Goal: Answer question/provide support: Share knowledge or assist other users

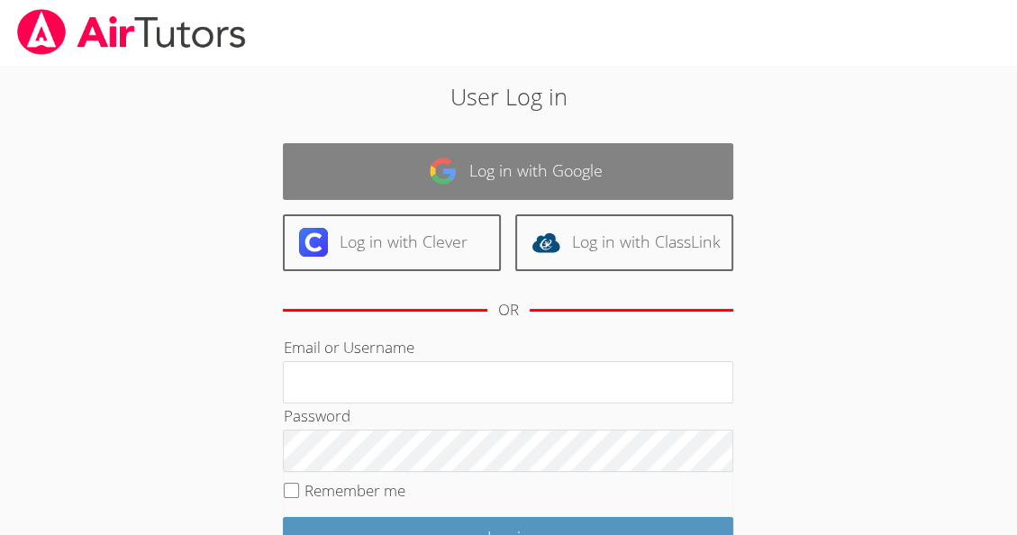
click at [546, 183] on link "Log in with Google" at bounding box center [508, 171] width 451 height 57
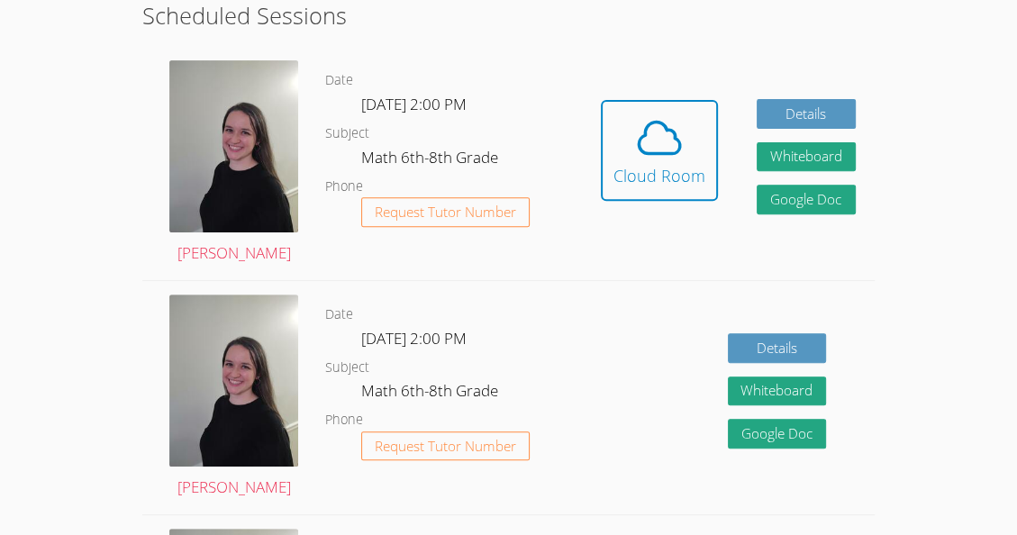
scroll to position [472, 0]
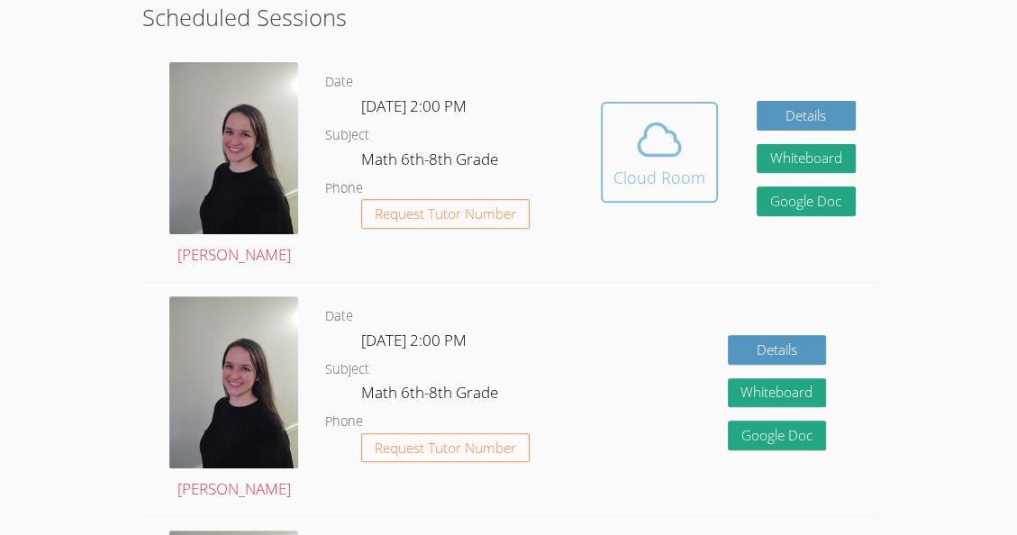
click at [641, 131] on icon at bounding box center [659, 139] width 50 height 50
click at [679, 189] on button "Cloud Room" at bounding box center [659, 152] width 117 height 101
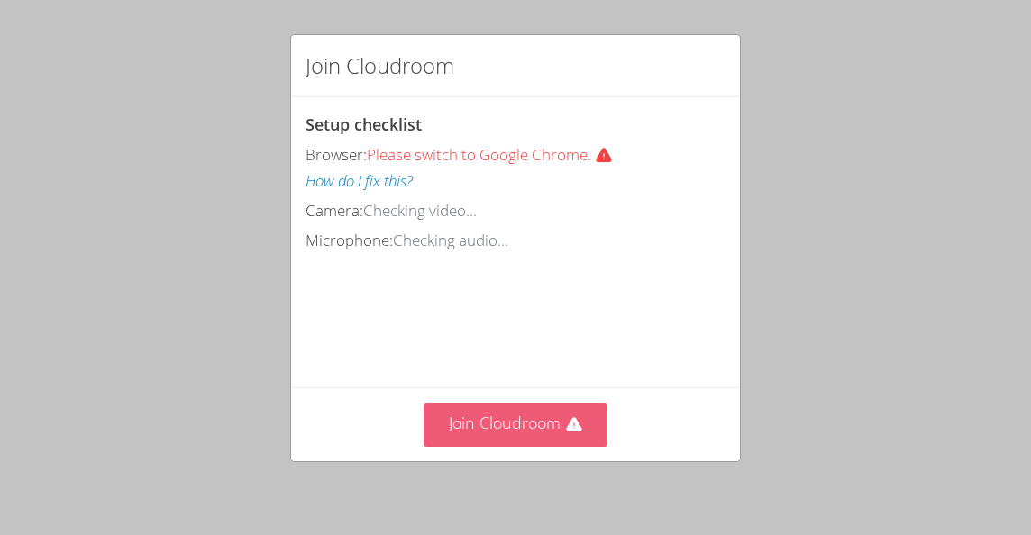
click at [552, 410] on button "Join Cloudroom" at bounding box center [516, 425] width 185 height 44
click at [506, 434] on button "Join Cloudroom" at bounding box center [516, 425] width 185 height 44
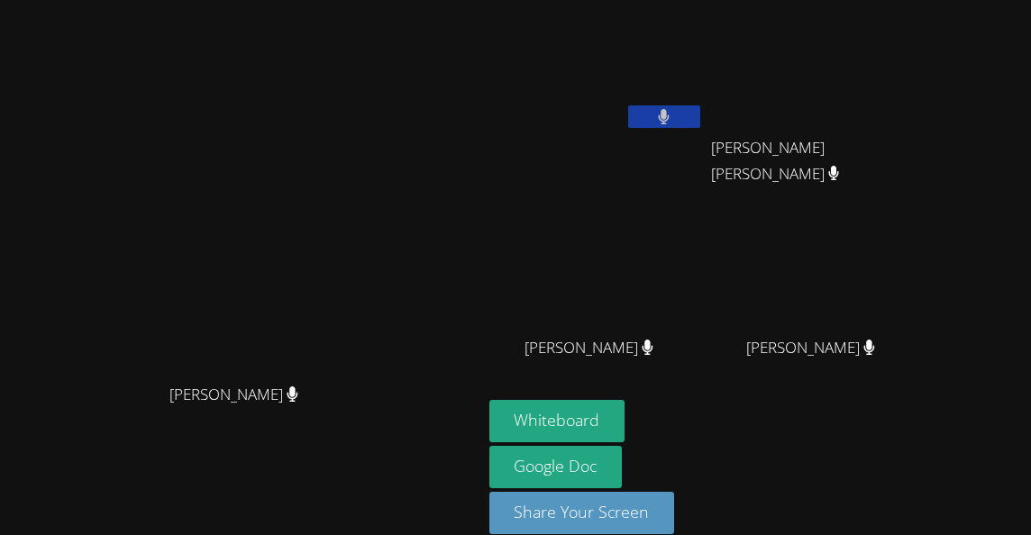
click at [926, 525] on div "Whiteboard Google Doc Share Your Screen" at bounding box center [707, 474] width 436 height 149
click at [926, 502] on div "Whiteboard Google Doc Share Your Screen" at bounding box center [707, 474] width 436 height 149
click at [700, 125] on button at bounding box center [664, 116] width 72 height 23
drag, startPoint x: 487, startPoint y: 158, endPoint x: 626, endPoint y: 262, distance: 174.5
click at [626, 262] on div "Kendra Byrd Kendra Byrd Nicarli Reneville Leo Ranjel Arriaga Roblero Leo Ranjel…" at bounding box center [515, 267] width 1031 height 535
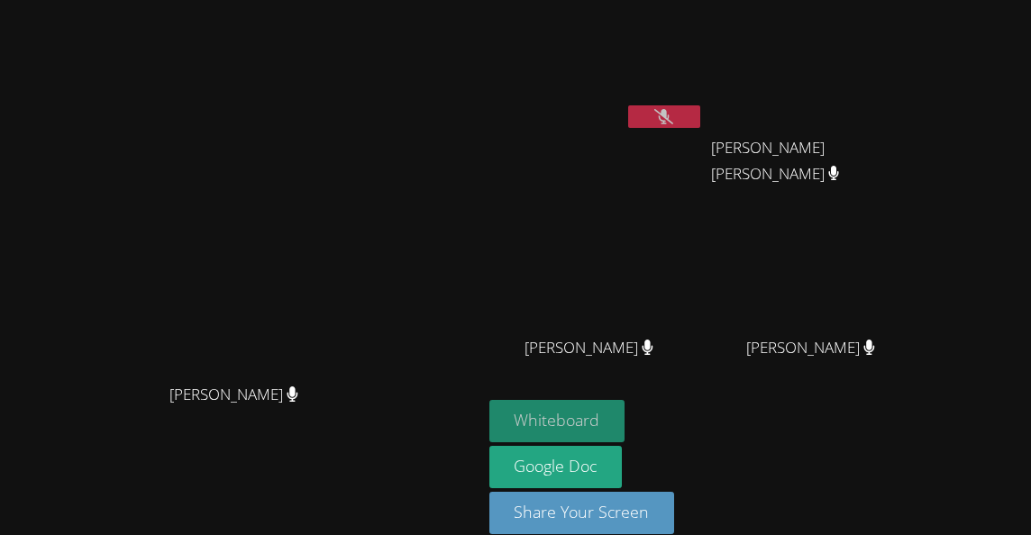
click at [612, 431] on button "Whiteboard" at bounding box center [557, 421] width 136 height 42
click at [700, 110] on button at bounding box center [664, 116] width 72 height 23
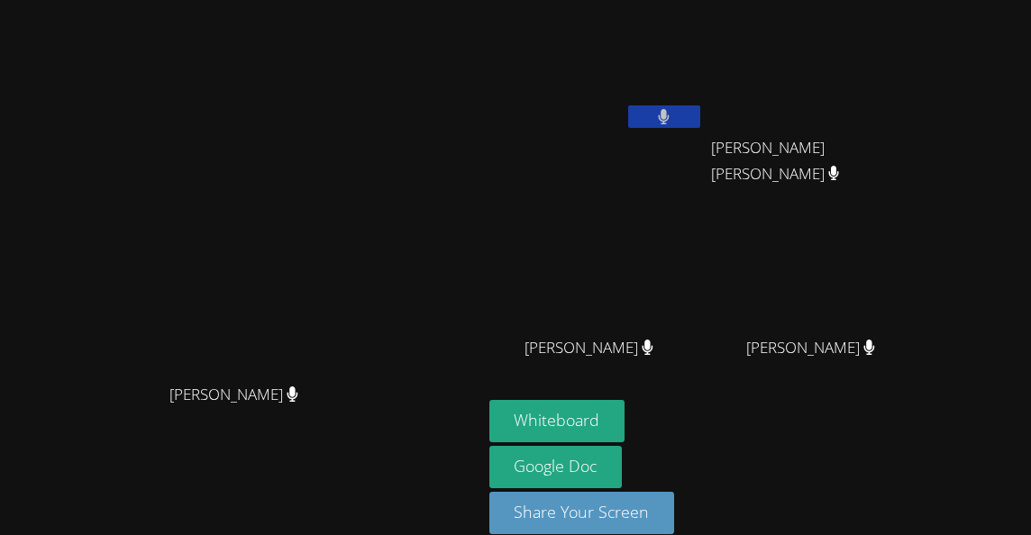
click at [670, 109] on icon at bounding box center [664, 116] width 12 height 15
drag, startPoint x: 743, startPoint y: 11, endPoint x: 435, endPoint y: 83, distance: 315.7
click at [435, 83] on div "Kendra Byrd Kendra Byrd" at bounding box center [241, 279] width 468 height 545
click at [649, 258] on video at bounding box center [596, 267] width 214 height 121
click at [615, 36] on video at bounding box center [596, 67] width 214 height 121
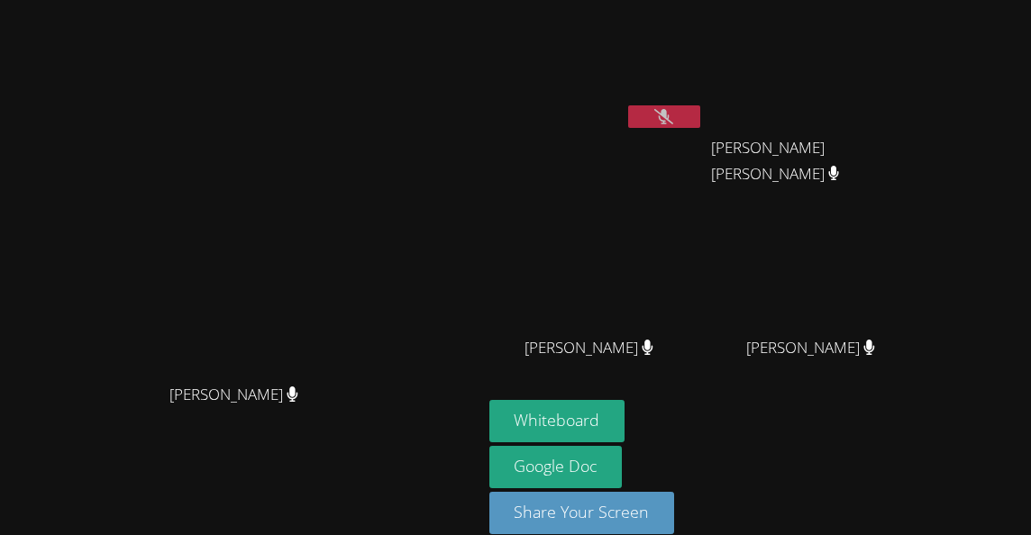
click at [926, 41] on video at bounding box center [818, 67] width 214 height 121
click at [376, 112] on video at bounding box center [240, 243] width 270 height 263
click at [700, 105] on button at bounding box center [664, 116] width 72 height 23
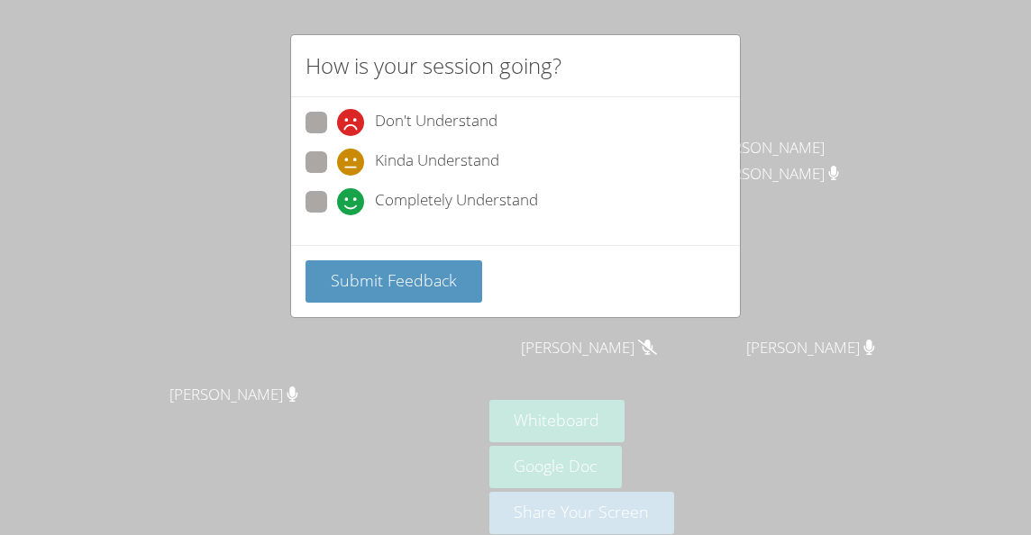
click at [337, 215] on span at bounding box center [337, 215] width 0 height 0
click at [337, 201] on input "Completely Understand" at bounding box center [344, 198] width 15 height 15
radio input "true"
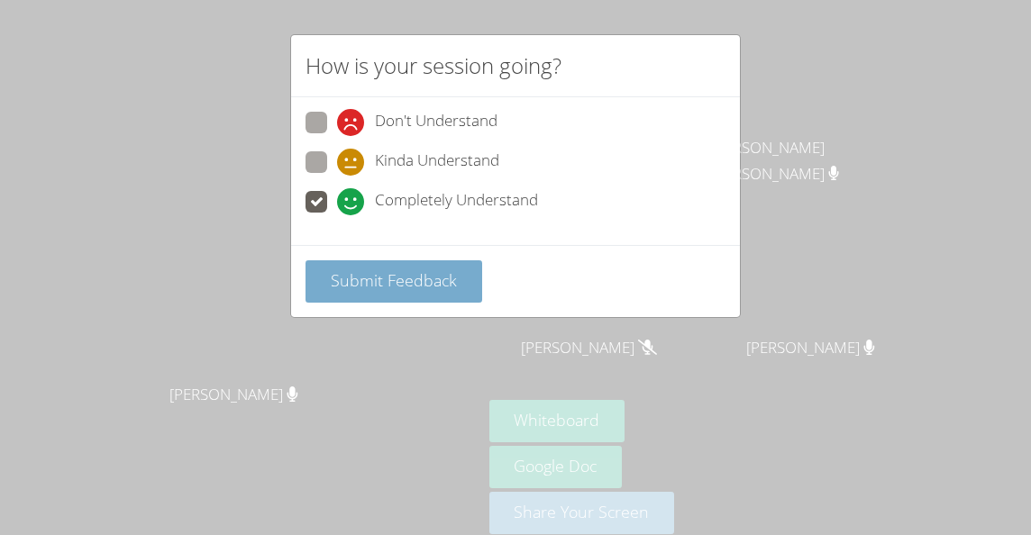
click at [357, 269] on span "Submit Feedback" at bounding box center [394, 280] width 126 height 22
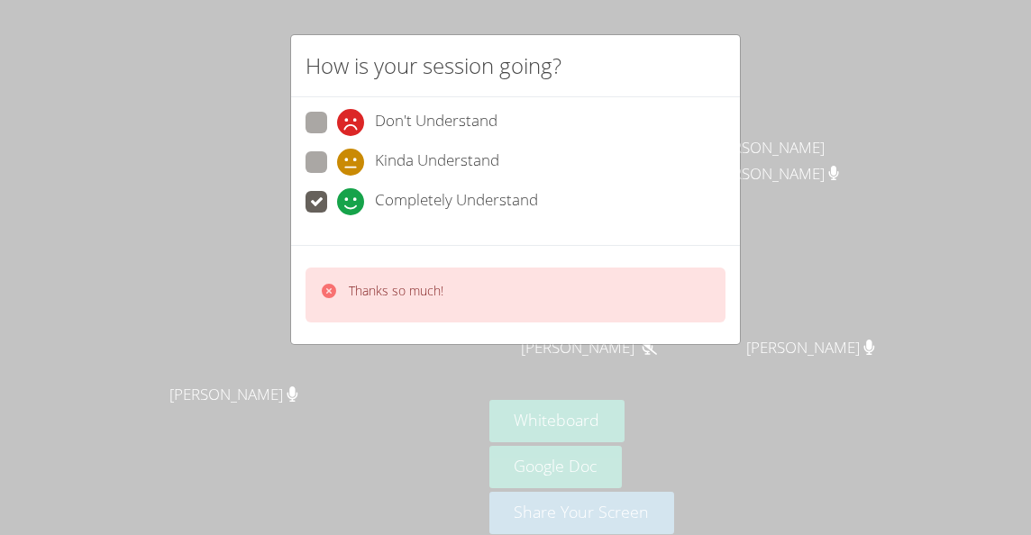
click at [269, 389] on div "How is your session going? Don't Understand Kinda Understand Completely Underst…" at bounding box center [515, 267] width 1031 height 535
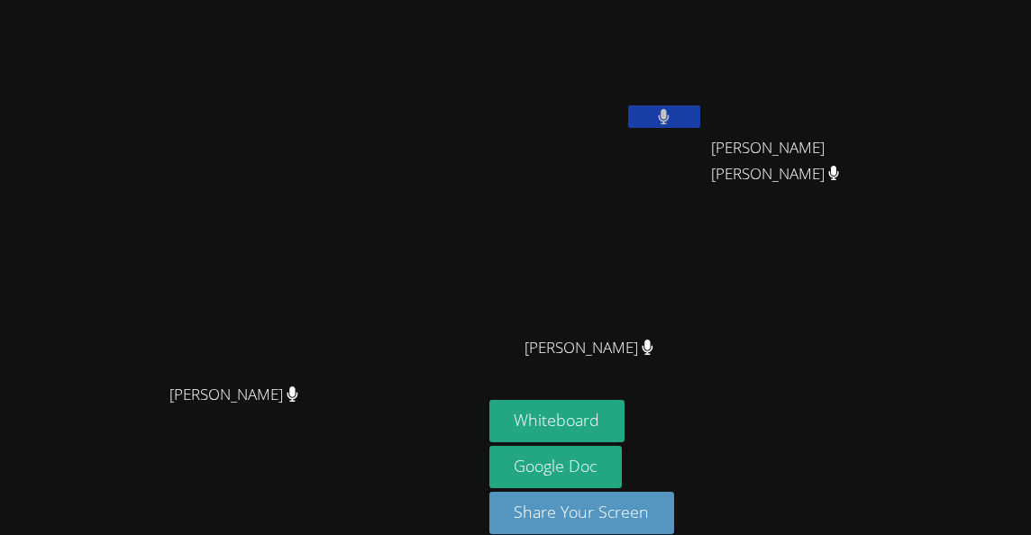
click at [700, 106] on button at bounding box center [664, 116] width 72 height 23
